Goal: Task Accomplishment & Management: Use online tool/utility

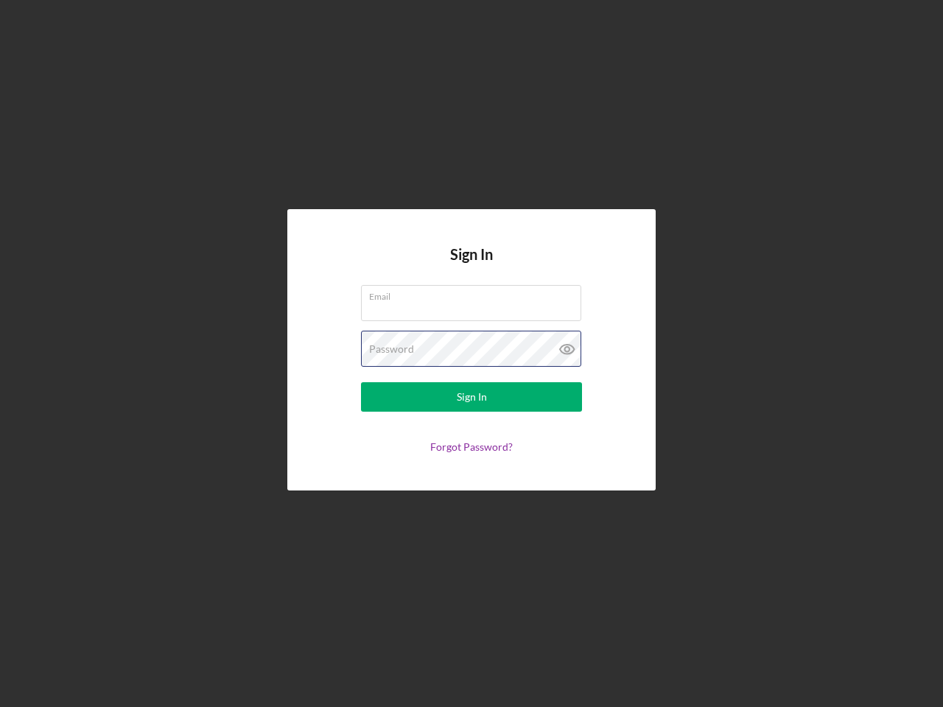
click at [471, 354] on div "Password" at bounding box center [471, 349] width 221 height 37
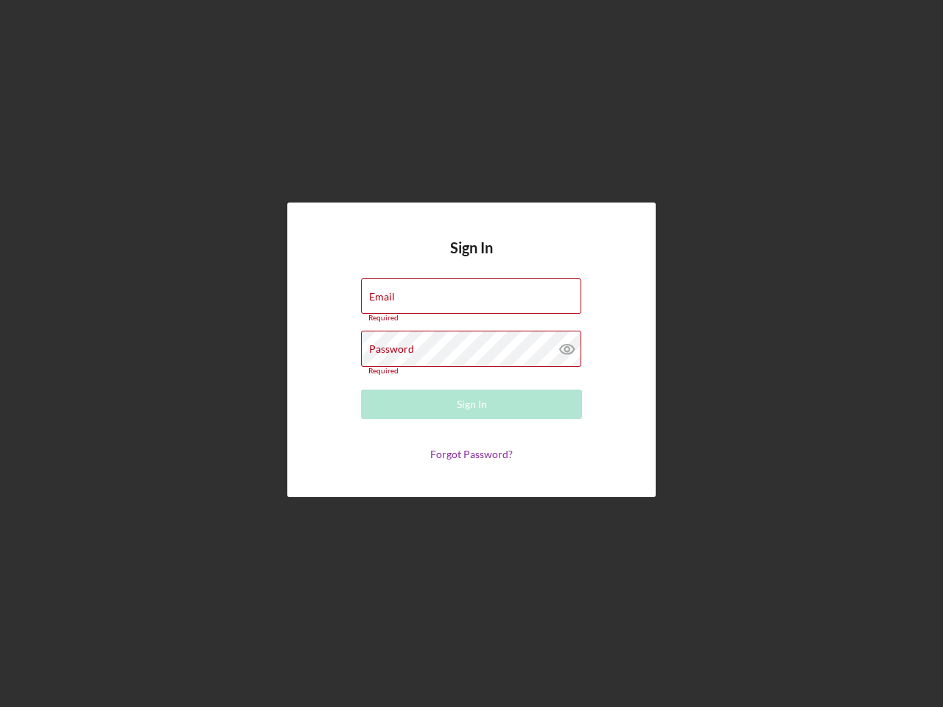
click at [567, 349] on icon at bounding box center [567, 349] width 37 height 37
